Goal: Book appointment/travel/reservation

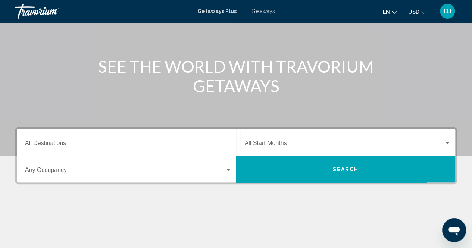
scroll to position [75, 0]
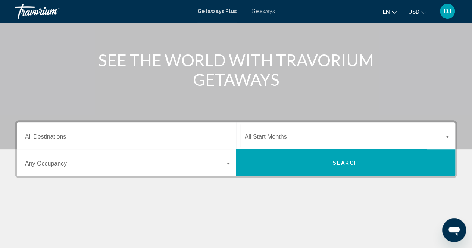
click at [172, 137] on input "Destination All Destinations" at bounding box center [128, 138] width 207 height 7
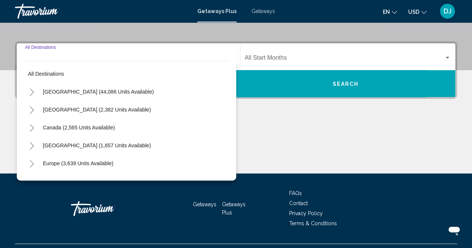
scroll to position [170, 0]
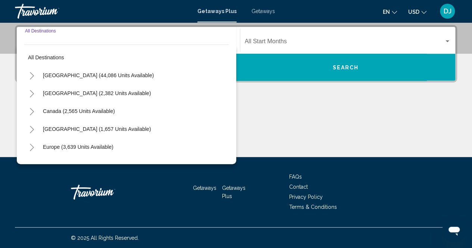
click at [89, 40] on input "Destination All Destinations" at bounding box center [128, 43] width 207 height 7
click at [88, 38] on div "Destination All Destinations" at bounding box center [128, 40] width 207 height 23
click at [30, 75] on icon "Toggle United States (44,086 units available)" at bounding box center [32, 75] width 6 height 7
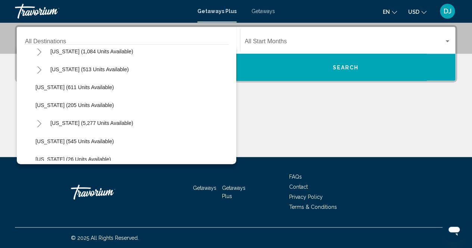
scroll to position [597, 0]
click at [37, 70] on icon "Toggle Tennessee (1,084 units available)" at bounding box center [40, 69] width 6 height 7
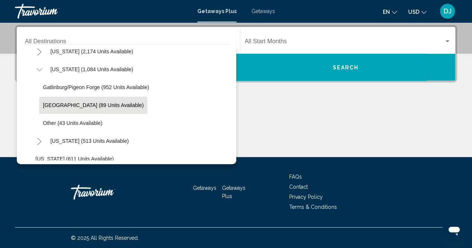
click at [60, 102] on span "[GEOGRAPHIC_DATA] (89 units available)" at bounding box center [93, 105] width 101 height 6
type input "**********"
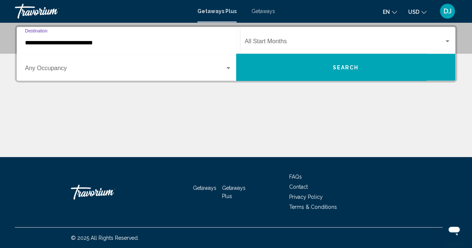
click at [264, 69] on button "Search" at bounding box center [345, 67] width 219 height 27
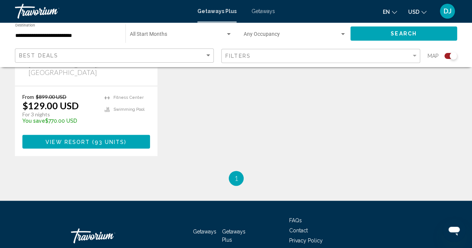
scroll to position [447, 0]
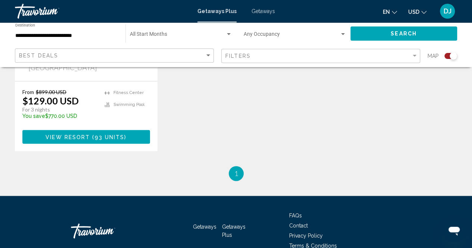
click at [138, 130] on button "View Resort ( 93 units )" at bounding box center [86, 137] width 128 height 14
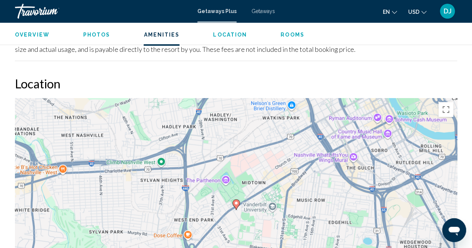
scroll to position [896, 0]
